Goal: Information Seeking & Learning: Learn about a topic

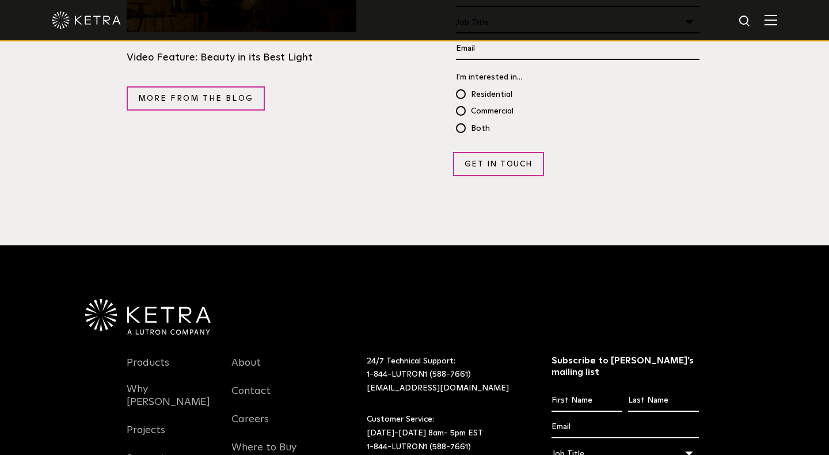
scroll to position [2214, 0]
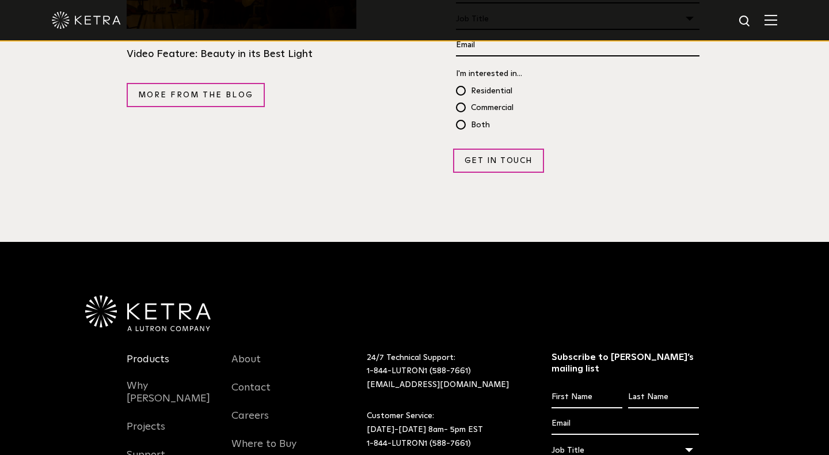
click at [151, 353] on link "Products" at bounding box center [148, 366] width 43 height 26
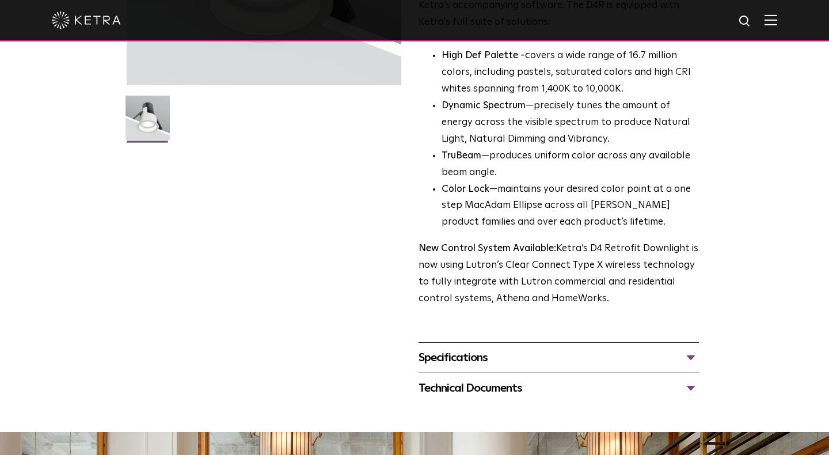
scroll to position [278, 0]
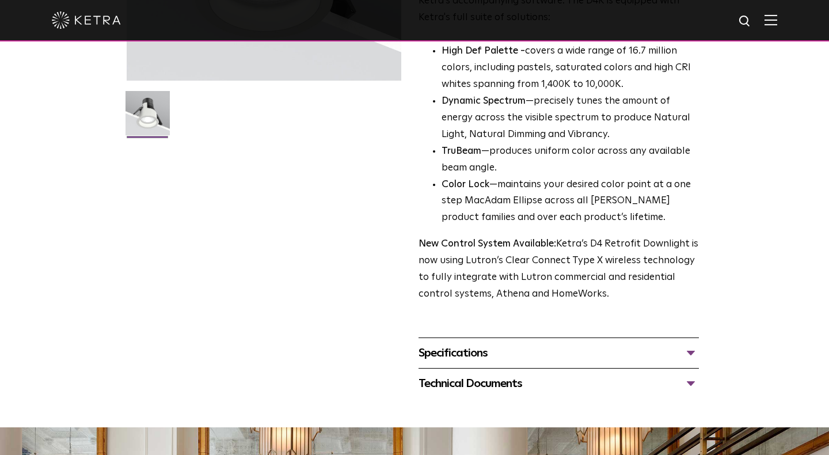
click at [486, 350] on div "Specifications LUMEN OUTPUTS 800 Beam Angles 15, 25, 40, 60, 90 CONTROL Lutron …" at bounding box center [558, 352] width 280 height 31
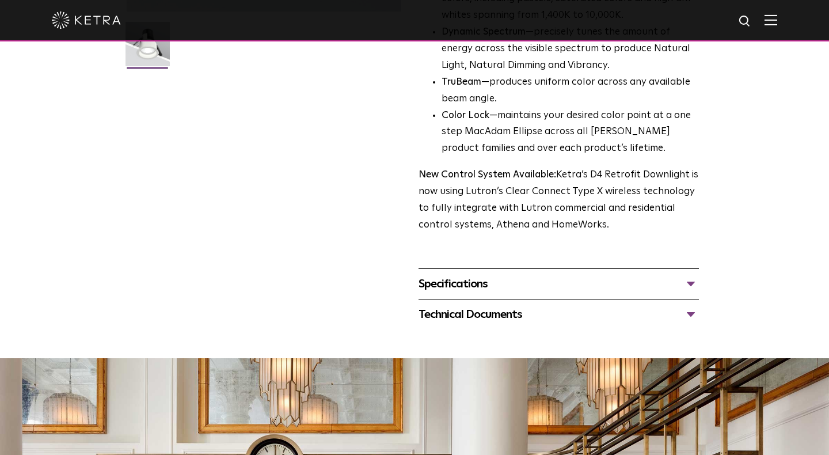
scroll to position [348, 0]
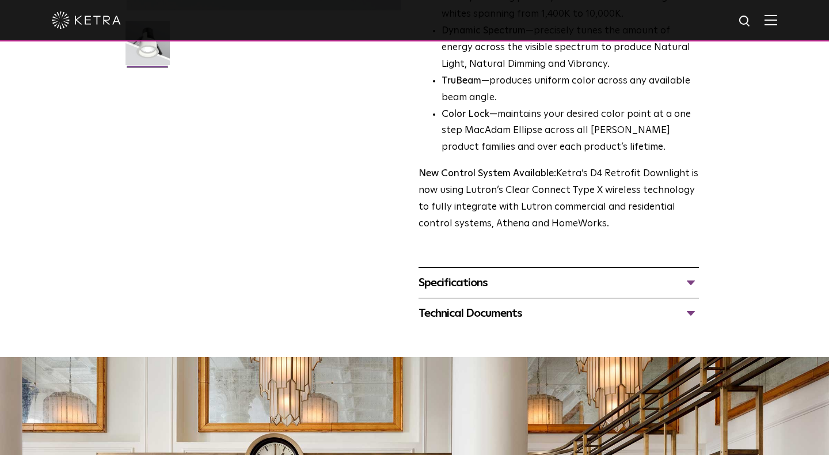
click at [467, 273] on div "Specifications" at bounding box center [558, 282] width 280 height 18
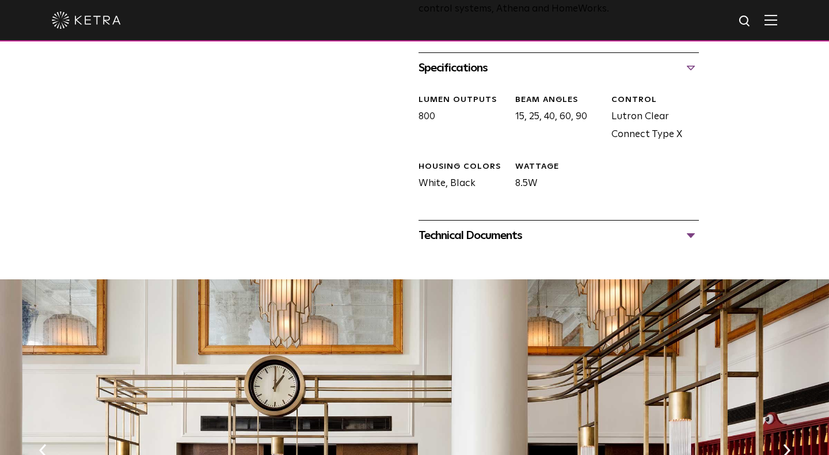
scroll to position [574, 0]
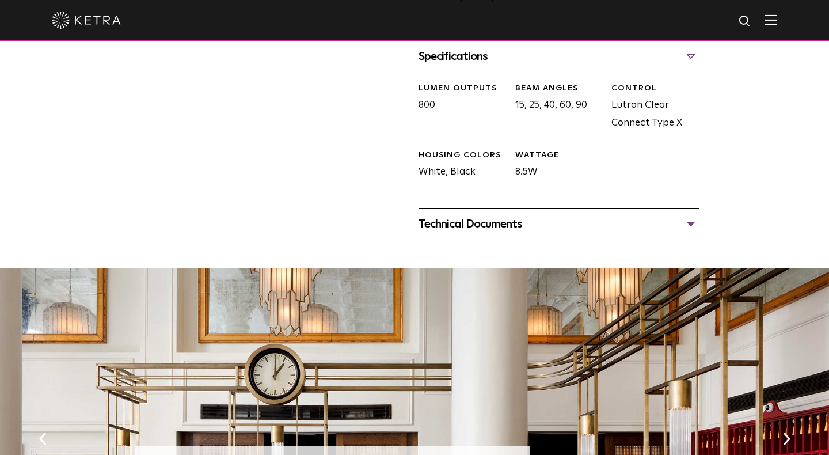
click at [496, 215] on div "Technical Documents" at bounding box center [558, 224] width 280 height 18
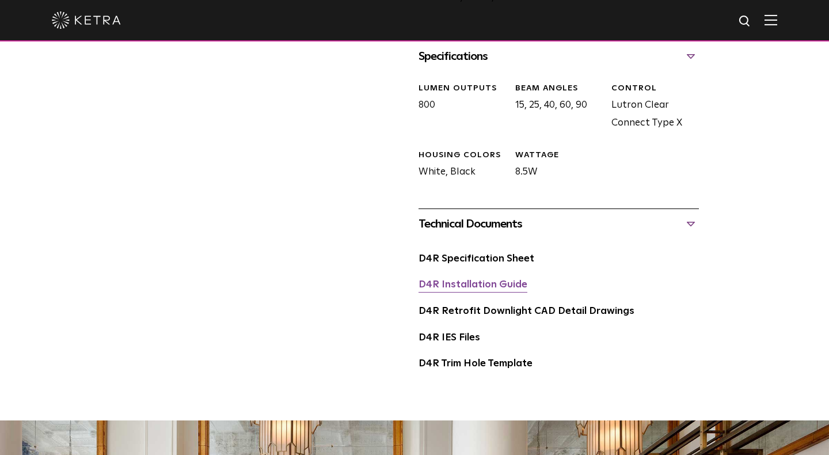
click at [497, 280] on link "D4R Installation Guide" at bounding box center [472, 285] width 109 height 10
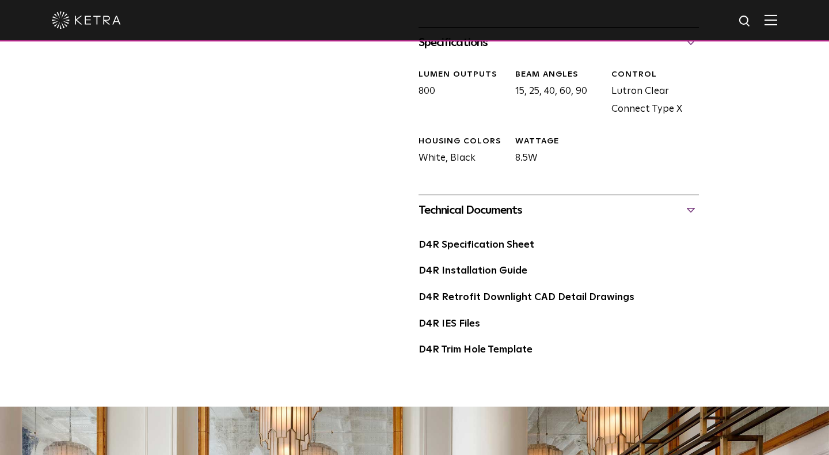
scroll to position [589, 0]
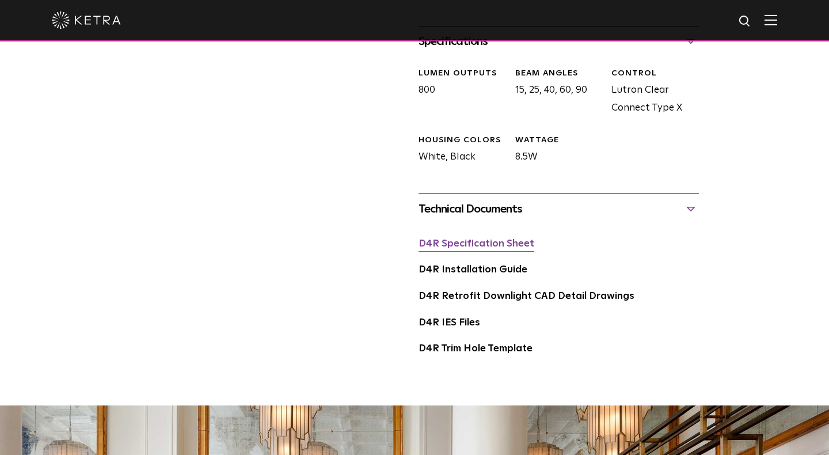
click at [450, 239] on link "D4R Specification Sheet" at bounding box center [476, 244] width 116 height 10
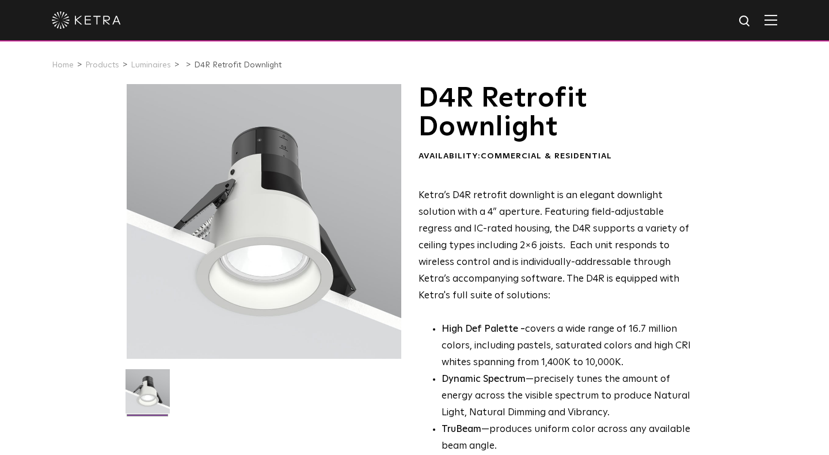
scroll to position [0, 0]
click at [142, 66] on link "Luminaires" at bounding box center [151, 65] width 40 height 8
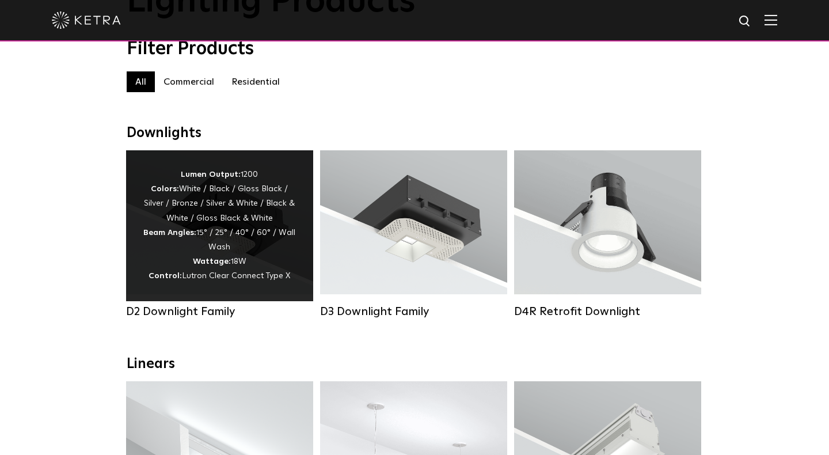
click at [203, 211] on div "Lumen Output: 1200 Colors: White / Black / Gloss Black / Silver / Bronze / Silv…" at bounding box center [219, 225] width 153 height 116
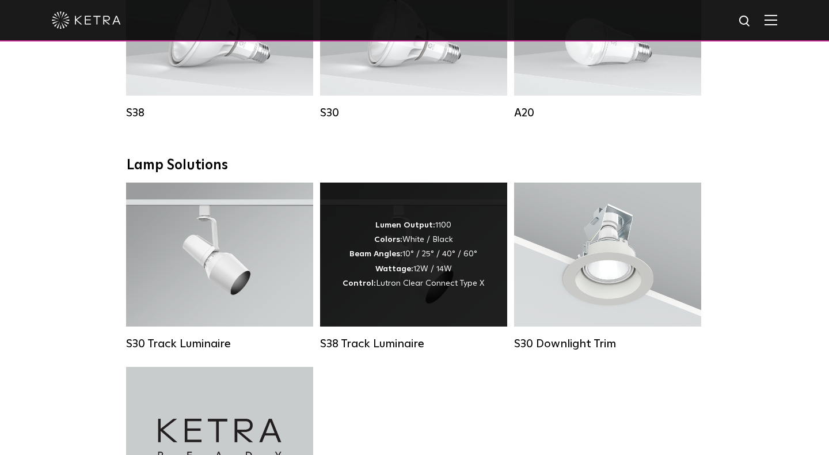
scroll to position [951, 0]
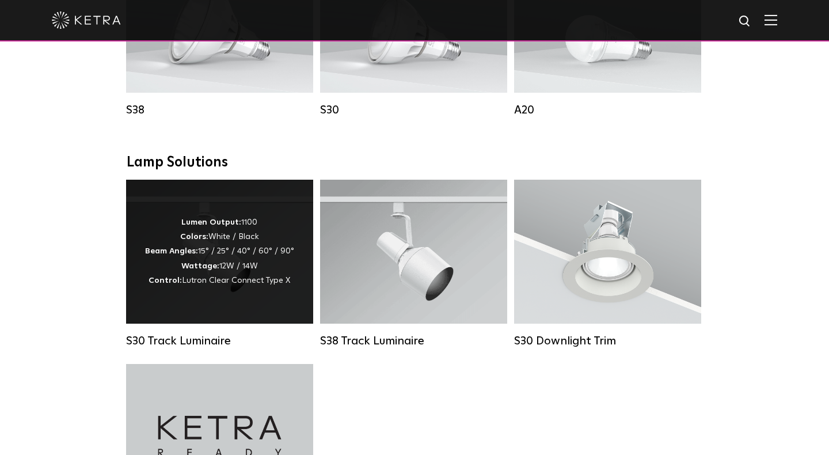
click at [213, 259] on div "Lumen Output: 1100 Colors: White / Black Beam Angles: 15° / 25° / 40° / 60° / 9…" at bounding box center [219, 251] width 149 height 73
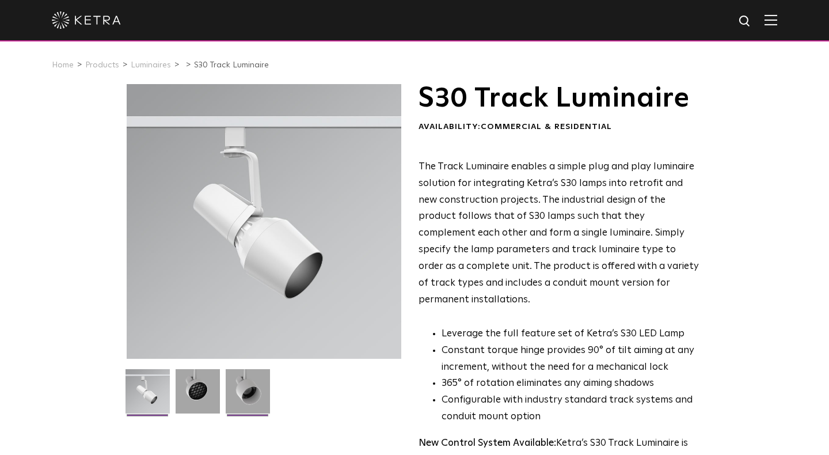
click at [248, 393] on img at bounding box center [248, 395] width 44 height 53
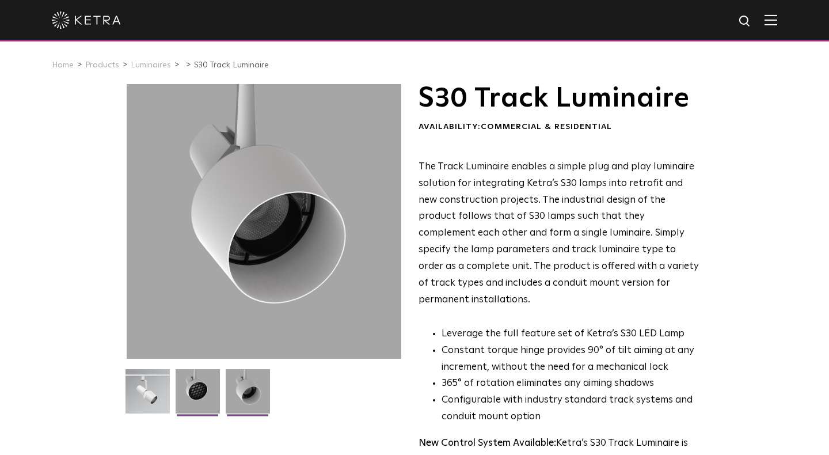
click at [197, 393] on img at bounding box center [198, 395] width 44 height 53
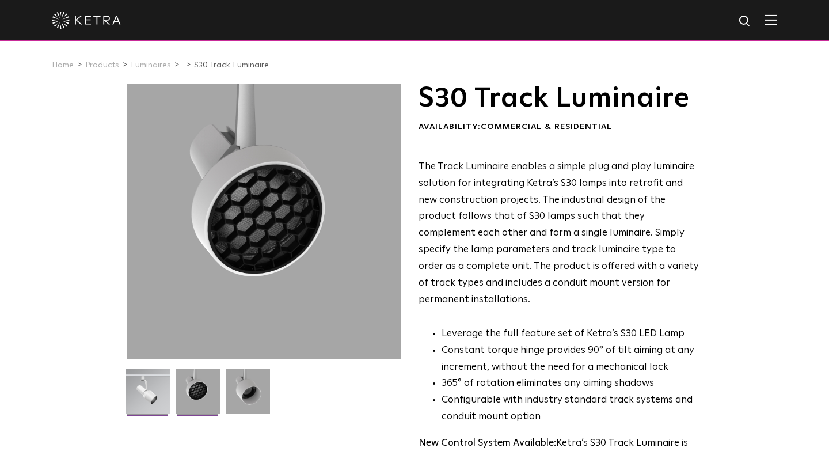
click at [141, 403] on img at bounding box center [147, 395] width 44 height 53
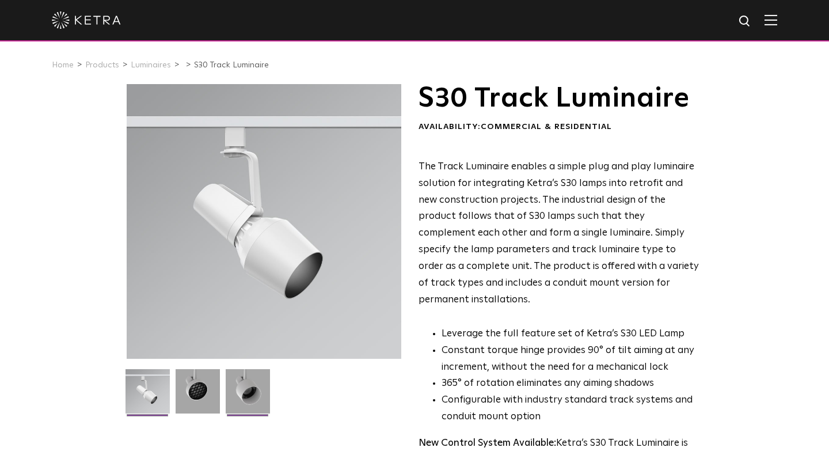
click at [242, 395] on img at bounding box center [248, 395] width 44 height 53
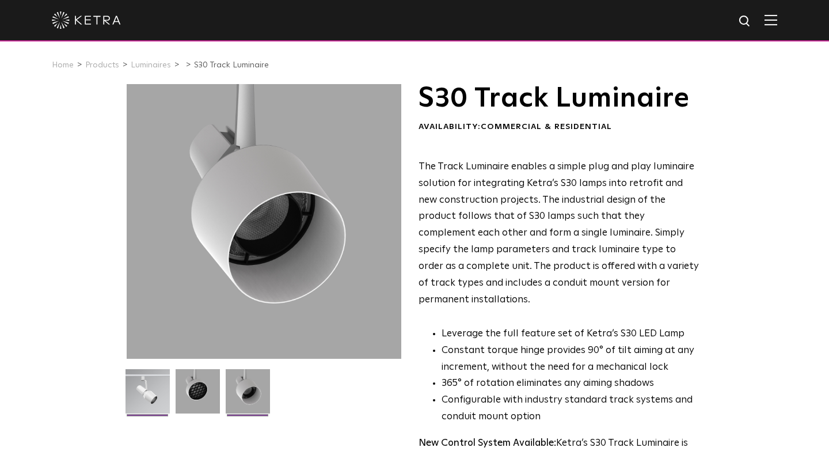
click at [155, 399] on img at bounding box center [147, 395] width 44 height 53
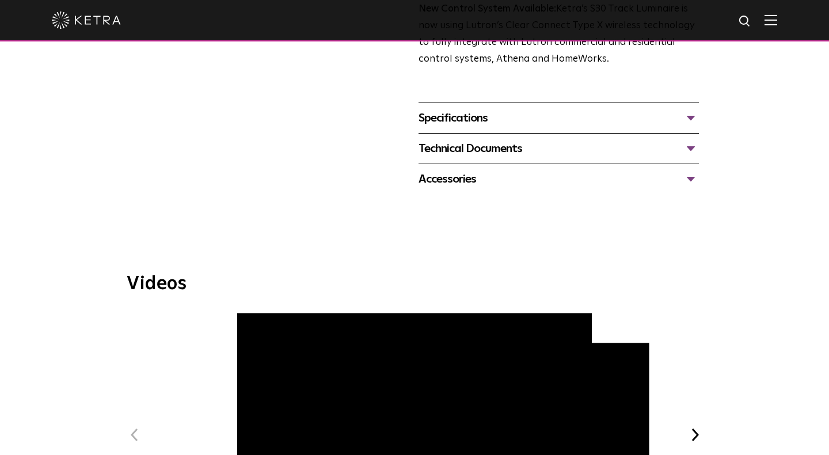
scroll to position [425, 0]
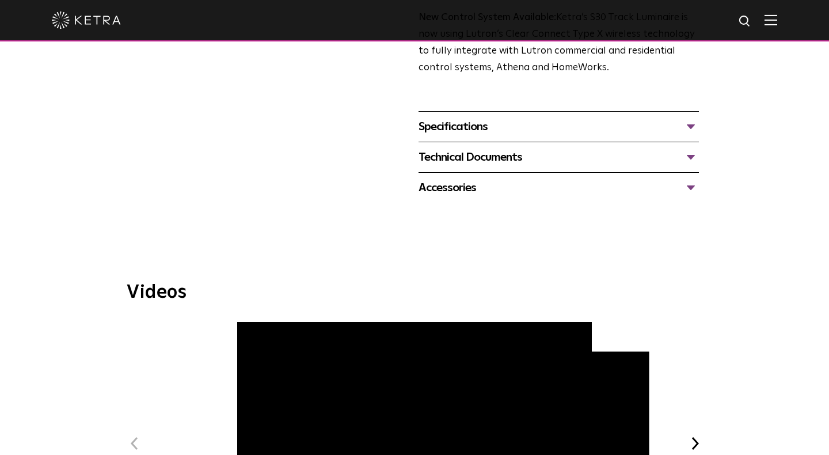
click at [692, 117] on div "Specifications" at bounding box center [558, 126] width 280 height 18
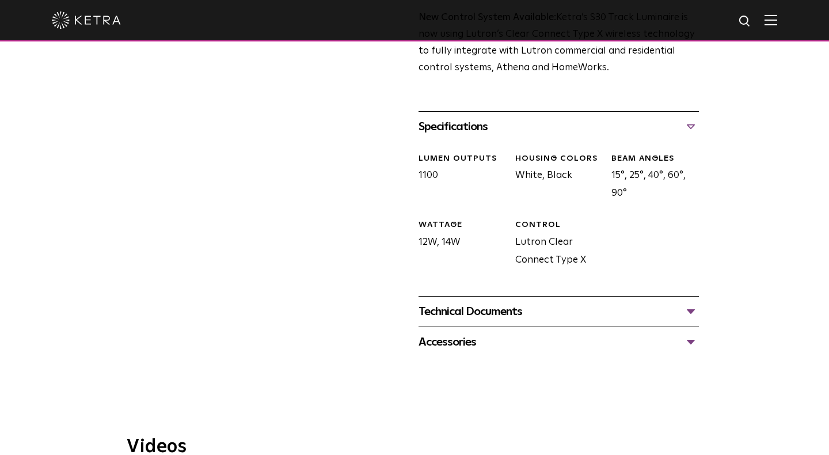
click at [691, 302] on div "Technical Documents" at bounding box center [558, 311] width 280 height 18
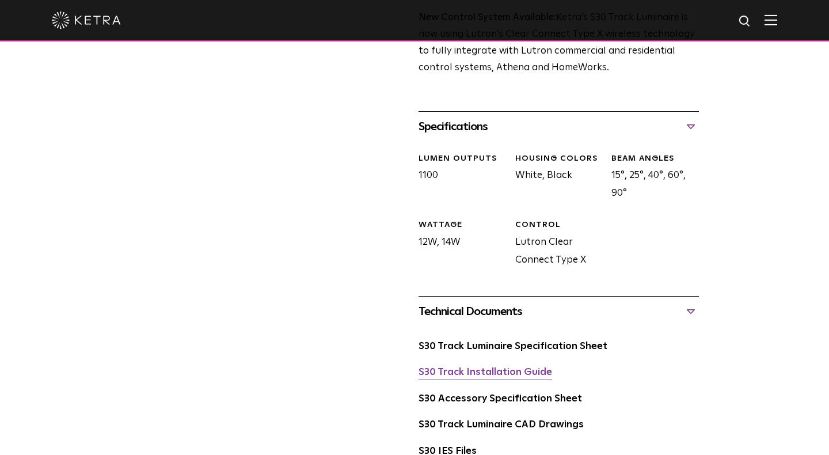
click at [470, 367] on link "S30 Track Installation Guide" at bounding box center [485, 372] width 134 height 10
click at [481, 394] on link "S30 Accessory Specification Sheet" at bounding box center [499, 399] width 163 height 10
